Goal: Communication & Community: Answer question/provide support

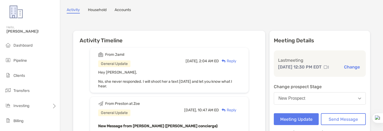
scroll to position [48, 0]
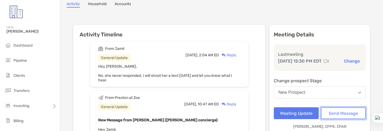
click at [329, 111] on button "Send Message" at bounding box center [343, 113] width 45 height 12
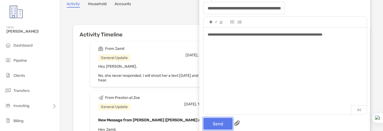
click at [224, 126] on button "Send" at bounding box center [218, 124] width 29 height 12
